Goal: Check status: Check status

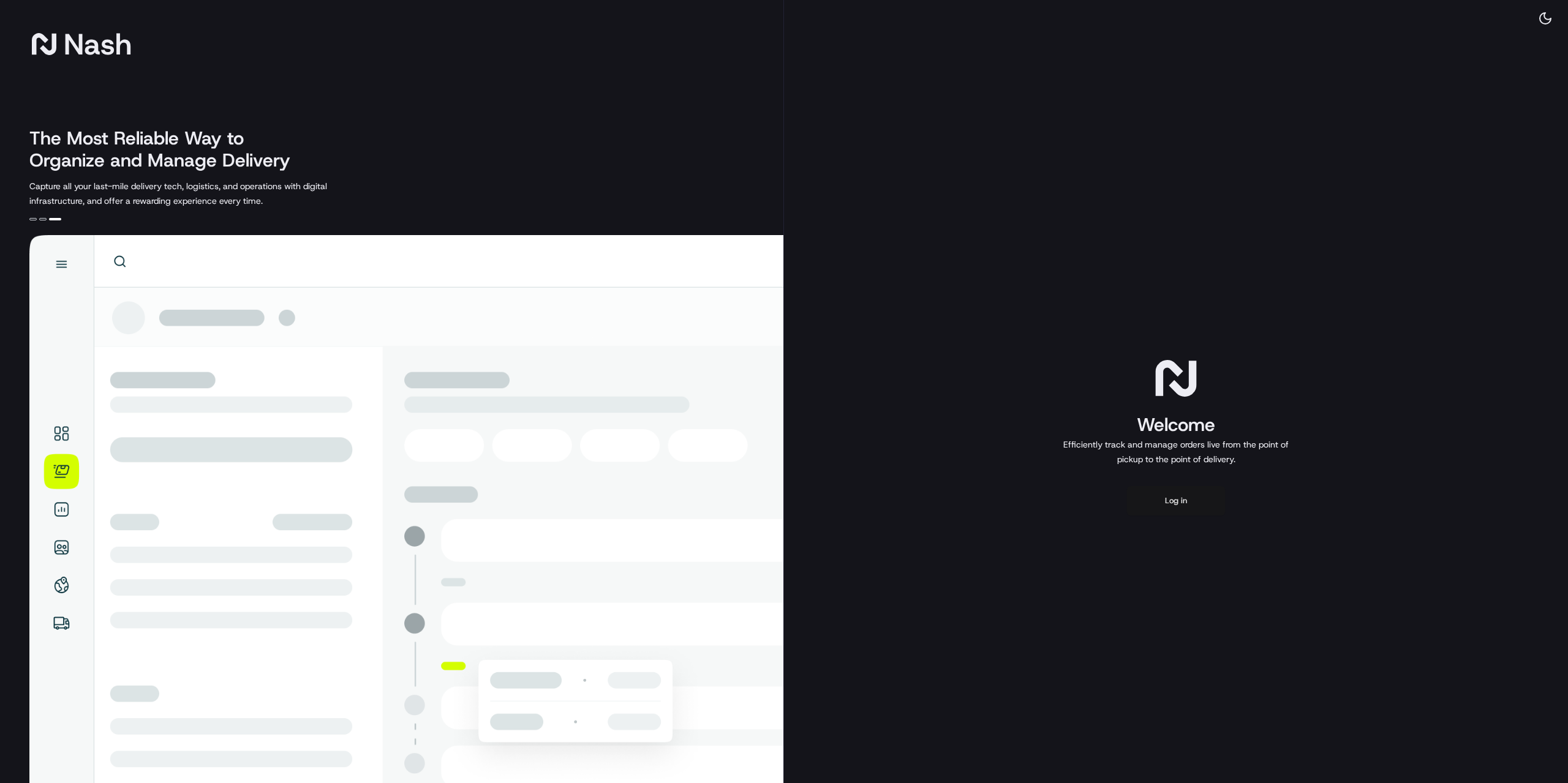
click at [1199, 510] on button "Log in" at bounding box center [1176, 500] width 98 height 29
